Goal: Information Seeking & Learning: Learn about a topic

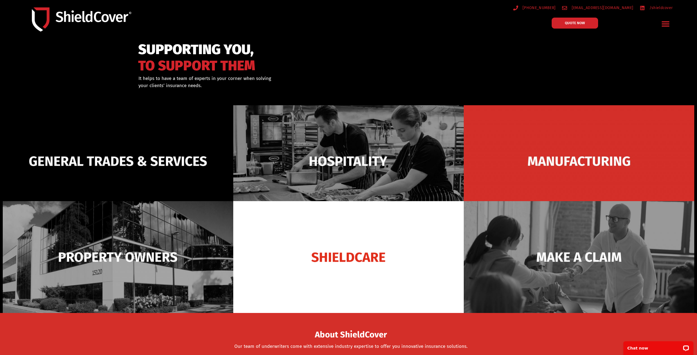
click at [664, 23] on icon "Menu Toggle" at bounding box center [665, 24] width 9 height 9
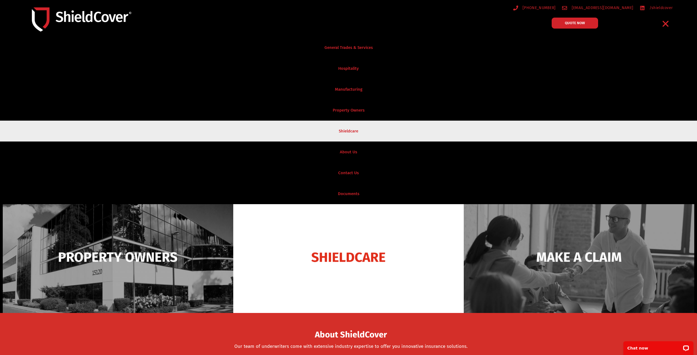
click at [364, 132] on link "Shieldcare" at bounding box center [348, 131] width 697 height 21
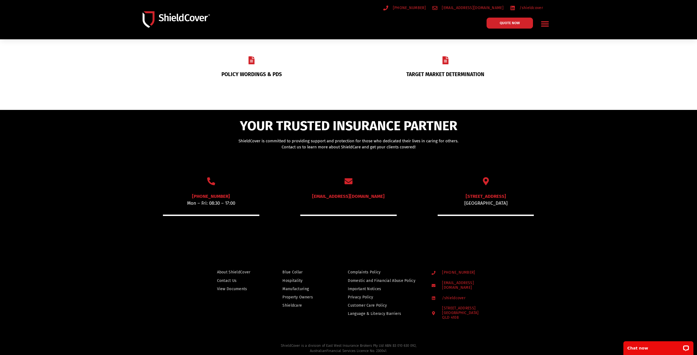
scroll to position [247, 0]
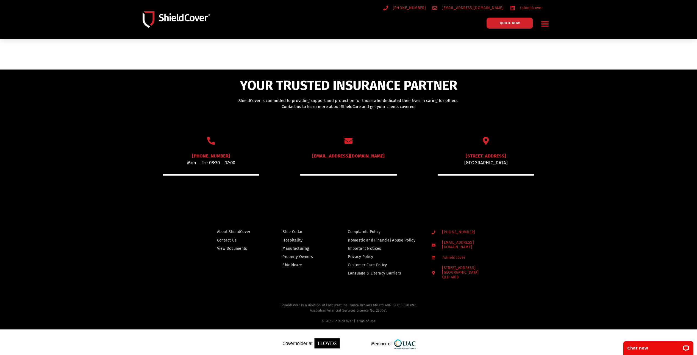
click at [235, 248] on span "View Documents" at bounding box center [232, 248] width 30 height 7
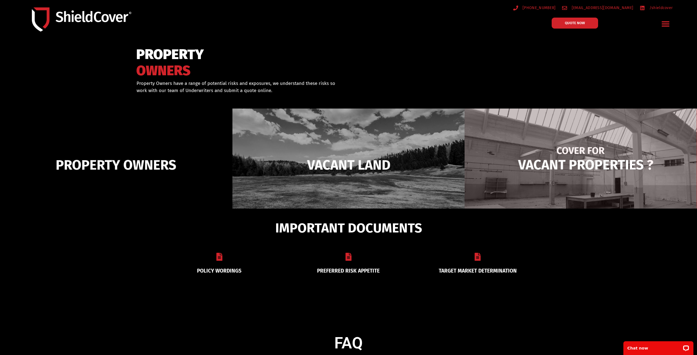
click at [591, 162] on img at bounding box center [581, 165] width 232 height 113
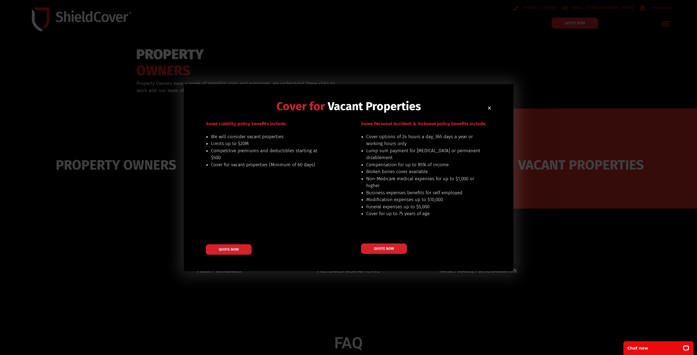
click at [488, 105] on h2 "Cover for Vacant Properties" at bounding box center [349, 107] width 286 height 12
click at [491, 106] on icon "Close" at bounding box center [489, 108] width 4 height 4
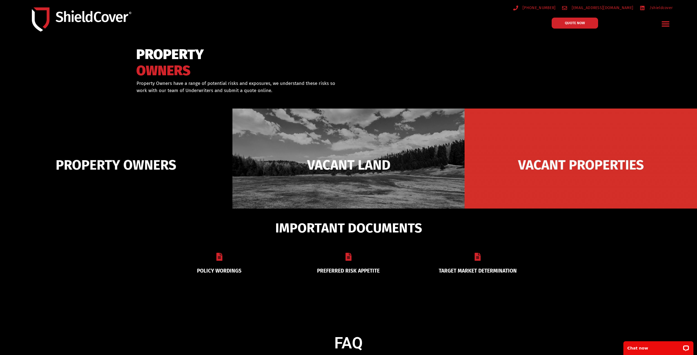
click at [139, 174] on img at bounding box center [116, 165] width 232 height 113
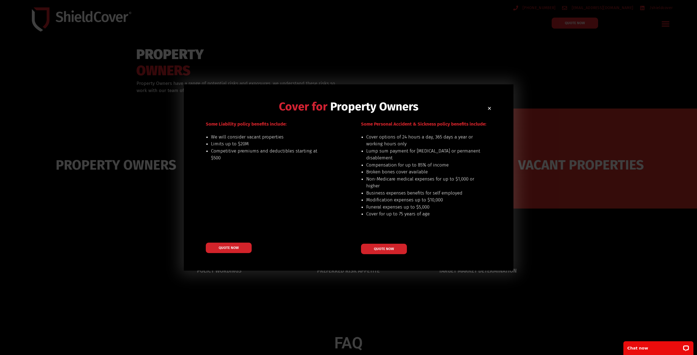
click at [491, 111] on h2 "Cover for Property Owners" at bounding box center [349, 107] width 286 height 12
click at [486, 109] on h2 "Cover for Property Owners" at bounding box center [349, 107] width 286 height 12
click at [491, 109] on icon "Close" at bounding box center [489, 108] width 4 height 4
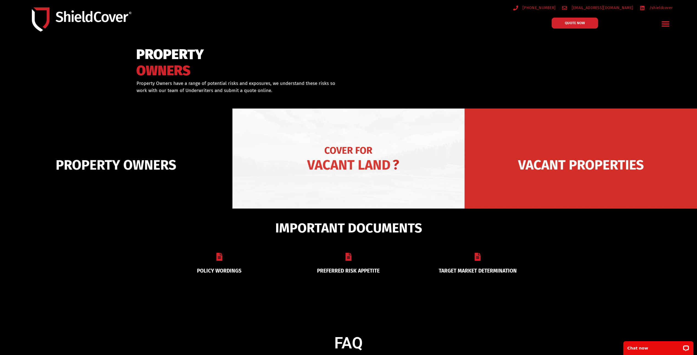
click at [332, 189] on img at bounding box center [348, 165] width 232 height 113
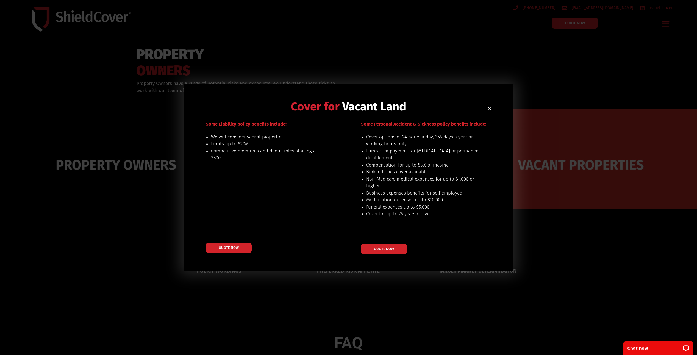
click at [487, 108] on icon "Close" at bounding box center [489, 108] width 4 height 4
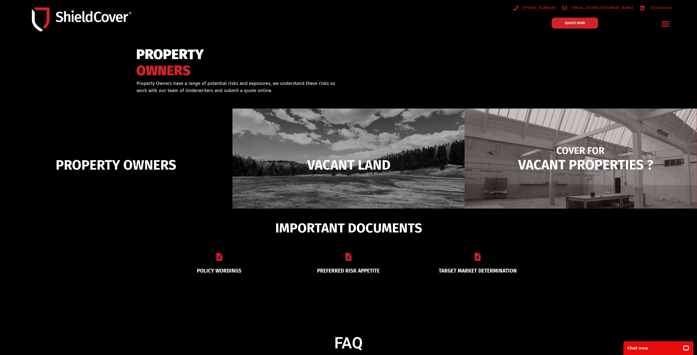
click at [534, 161] on img at bounding box center [581, 165] width 232 height 113
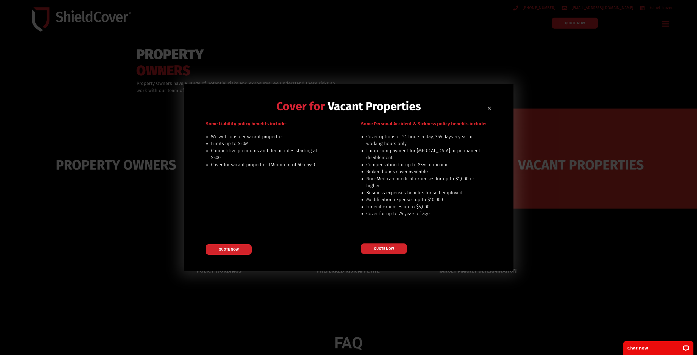
click at [490, 106] on icon "Close" at bounding box center [489, 108] width 4 height 4
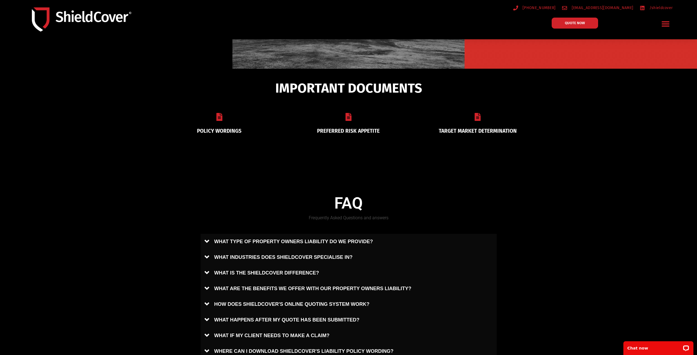
scroll to position [192, 0]
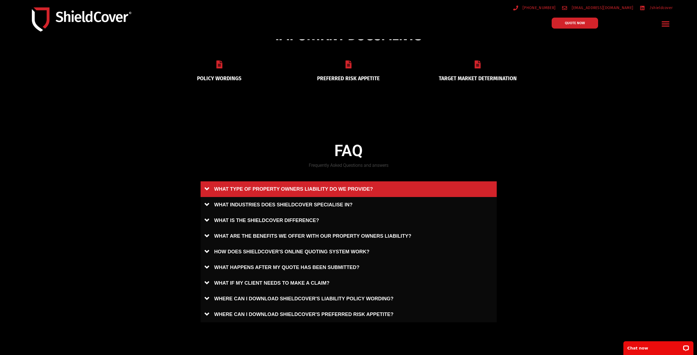
click at [329, 191] on link "WHAT TYPE OF PROPERTY OWNERS LIABILITY DO WE PROVIDE?" at bounding box center [349, 189] width 296 height 16
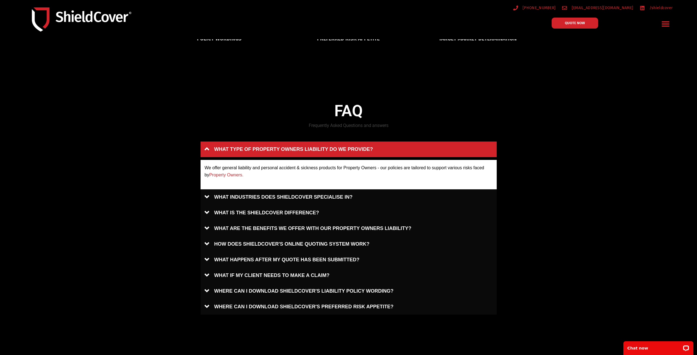
scroll to position [275, 0]
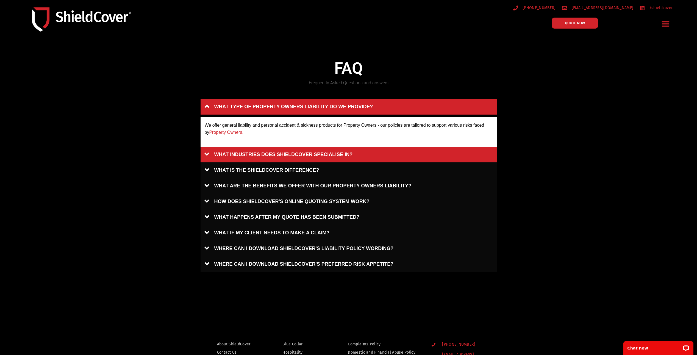
click at [222, 157] on link "WHAT INDUSTRIES DOES SHIELDCOVER SPECIALISE IN?" at bounding box center [349, 155] width 296 height 16
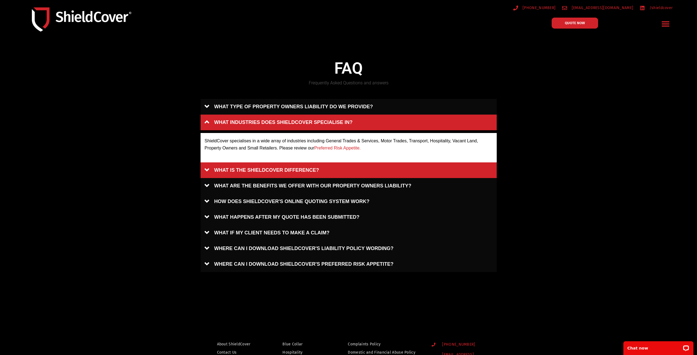
click at [319, 171] on link "WHAT IS THE SHIELDCOVER DIFFERENCE?" at bounding box center [349, 170] width 296 height 16
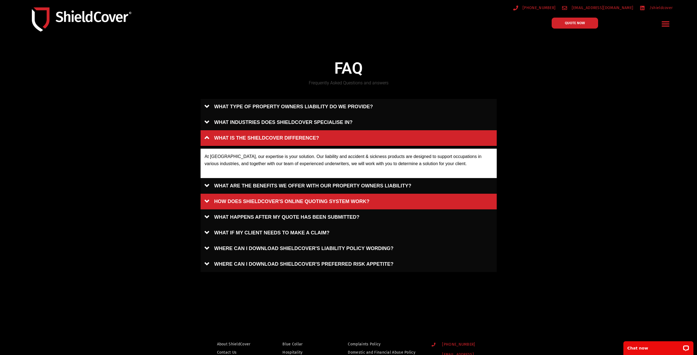
click at [451, 199] on link "HOW DOES SHIELDCOVER'S ONLINE QUOTING SYSTEM WORK?" at bounding box center [349, 202] width 296 height 16
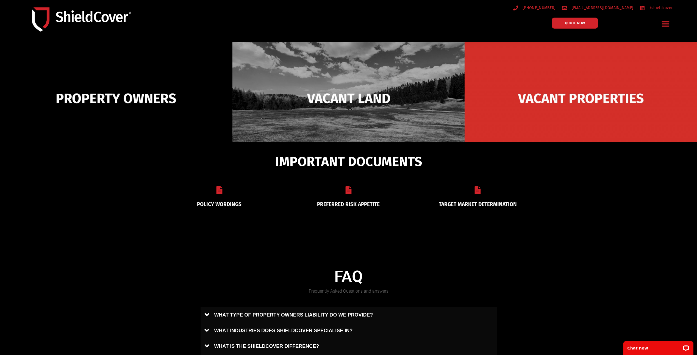
scroll to position [0, 0]
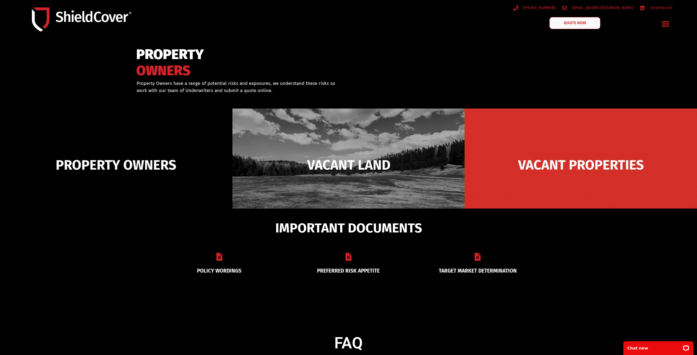
click at [582, 21] on span "QUOTE NOW" at bounding box center [575, 23] width 22 height 4
